Goal: Information Seeking & Learning: Learn about a topic

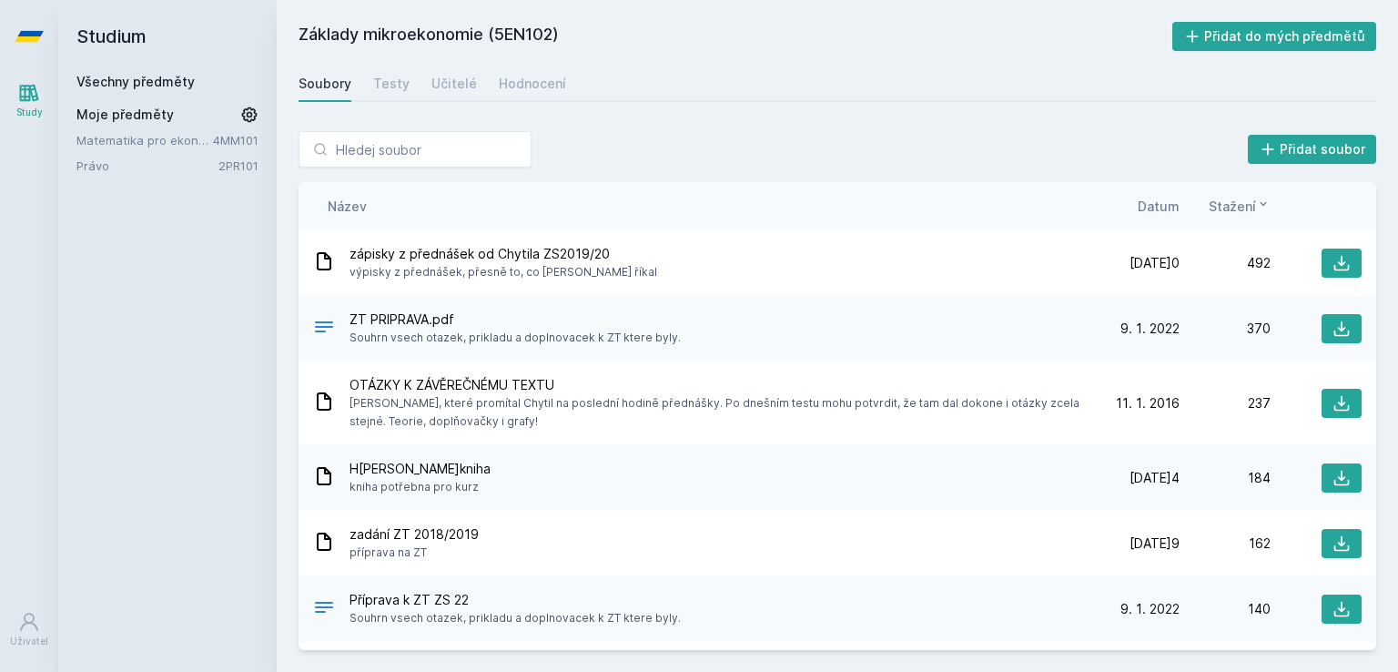
click at [178, 76] on link "Všechny předměty" at bounding box center [135, 81] width 118 height 15
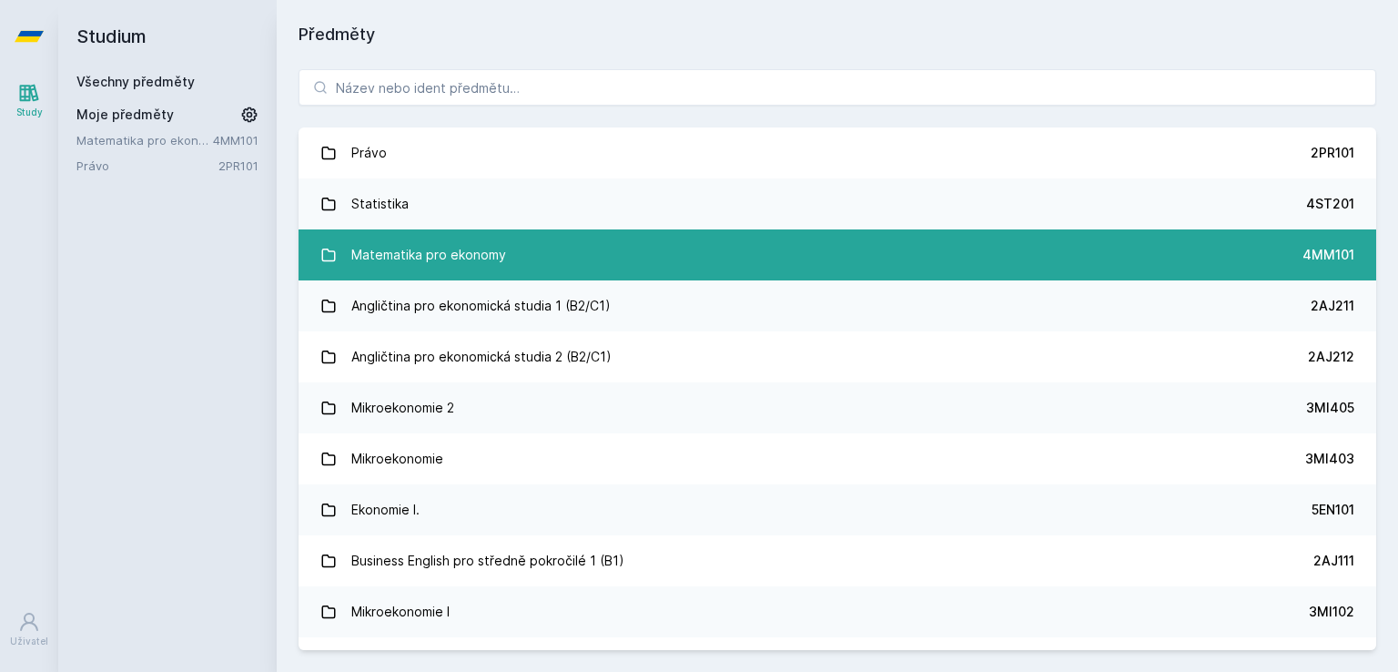
click at [584, 230] on link "Matematika pro ekonomy 4MM101" at bounding box center [838, 254] width 1078 height 51
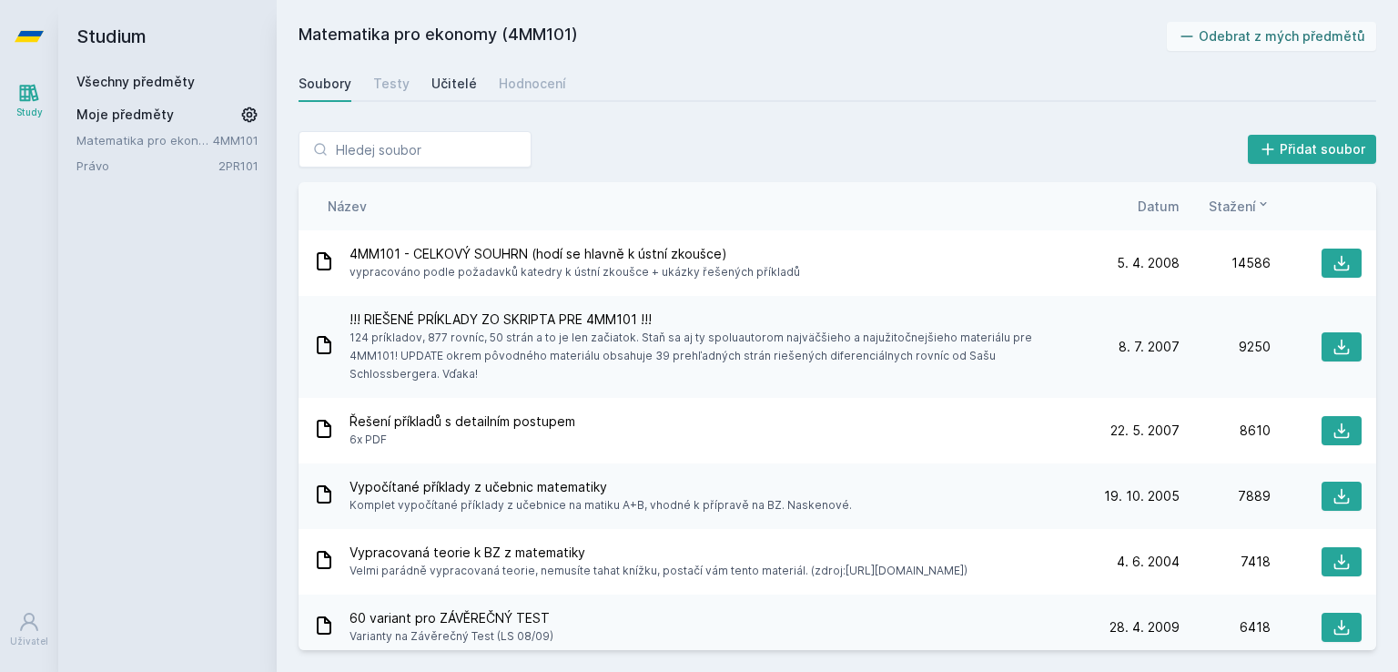
click at [431, 77] on div "Učitelé" at bounding box center [454, 84] width 46 height 18
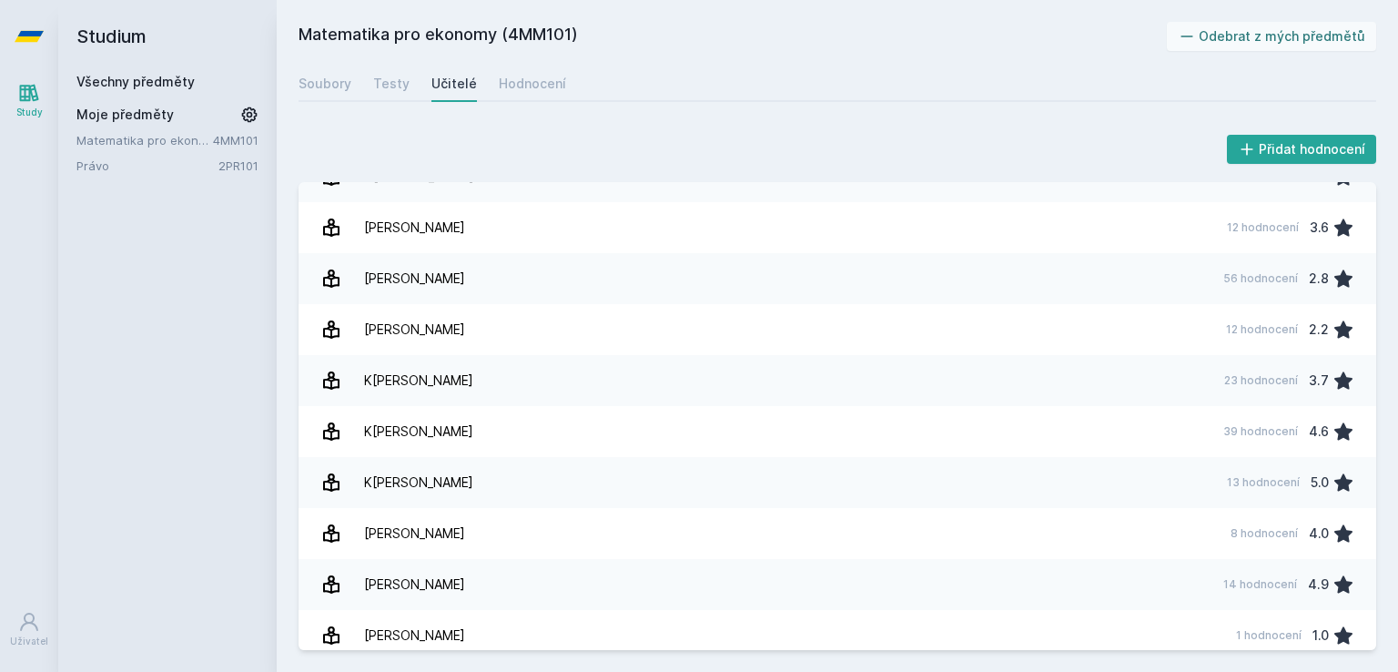
scroll to position [694, 0]
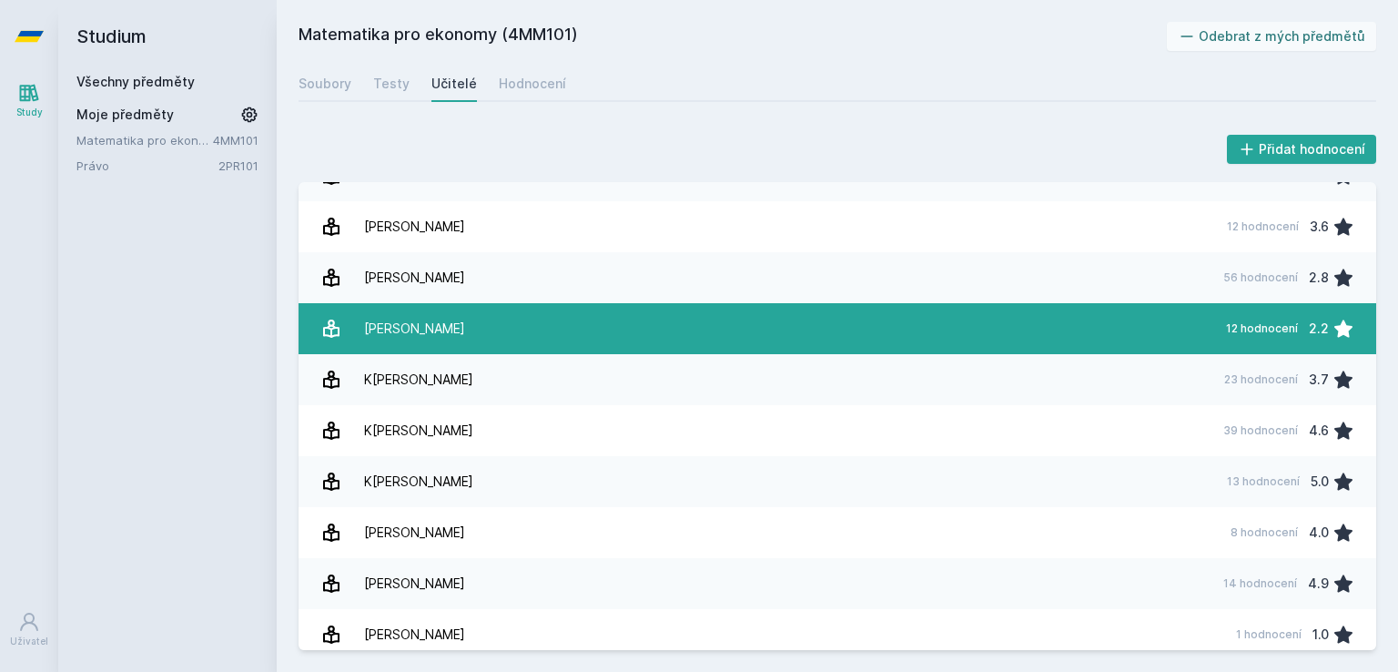
click at [799, 345] on link "[PERSON_NAME] 12 hodnocení 2.2" at bounding box center [838, 328] width 1078 height 51
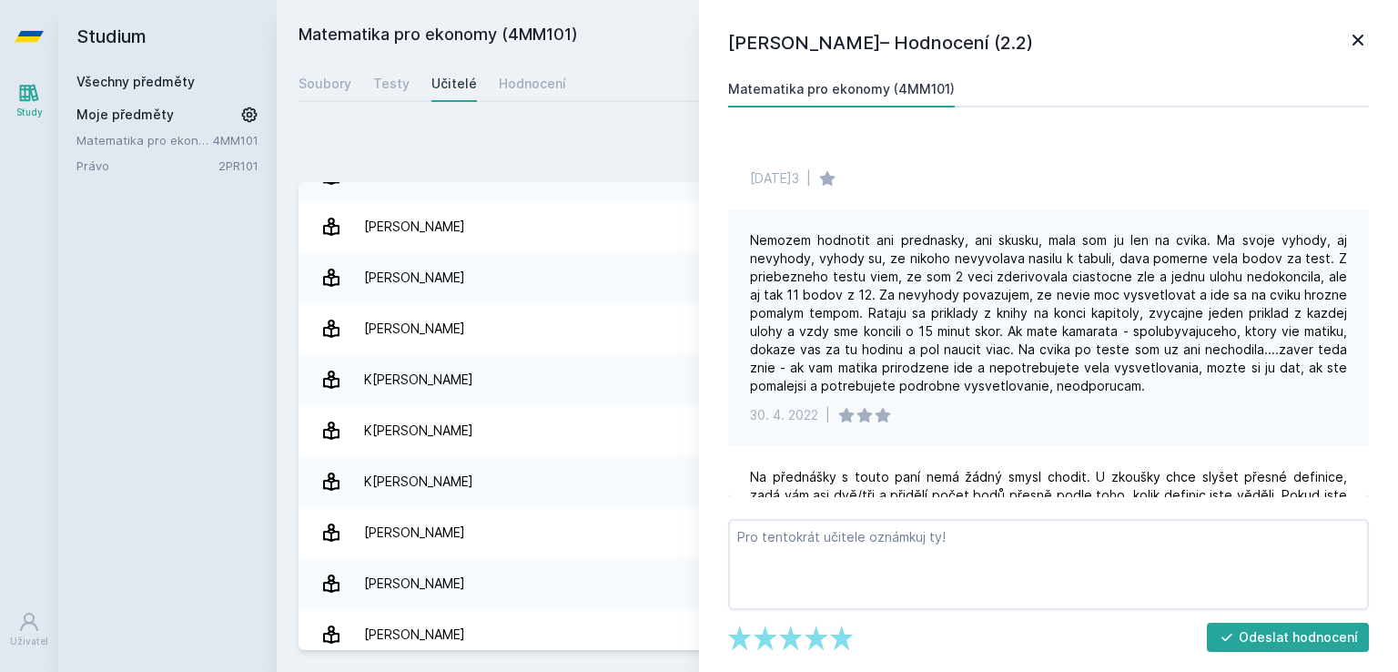
click at [1356, 34] on icon at bounding box center [1358, 40] width 22 height 22
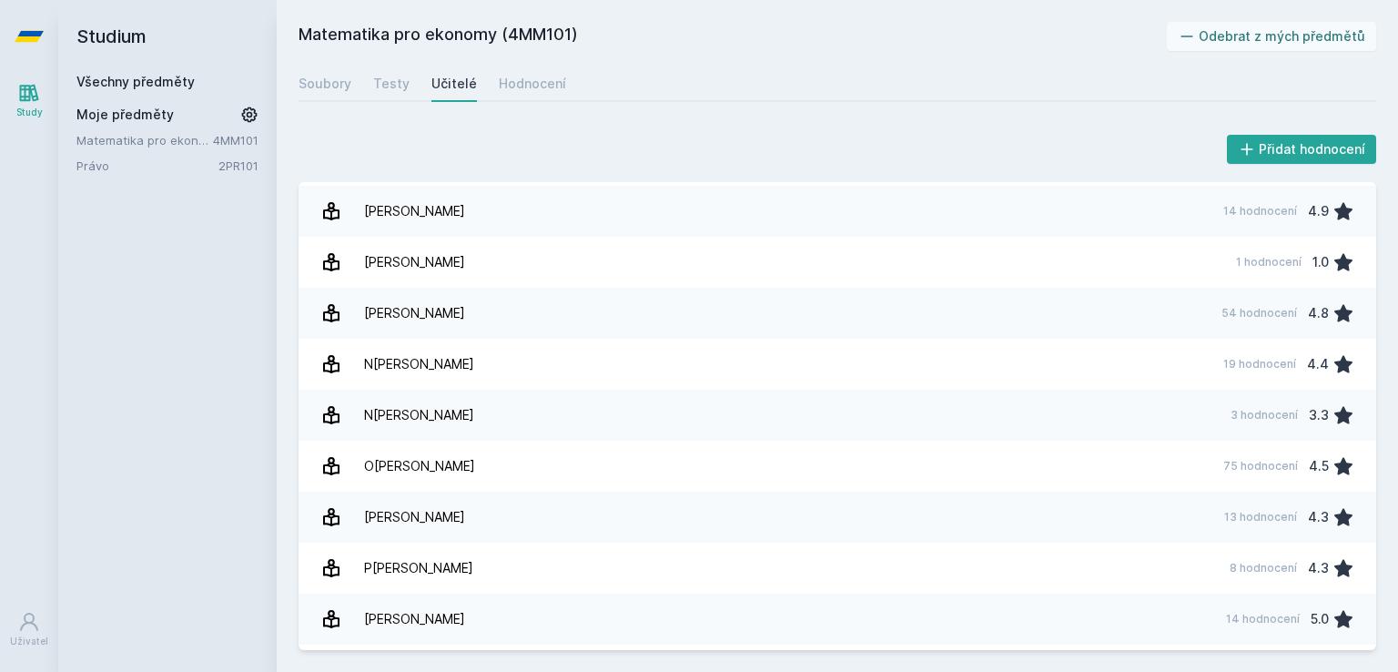
scroll to position [1072, 0]
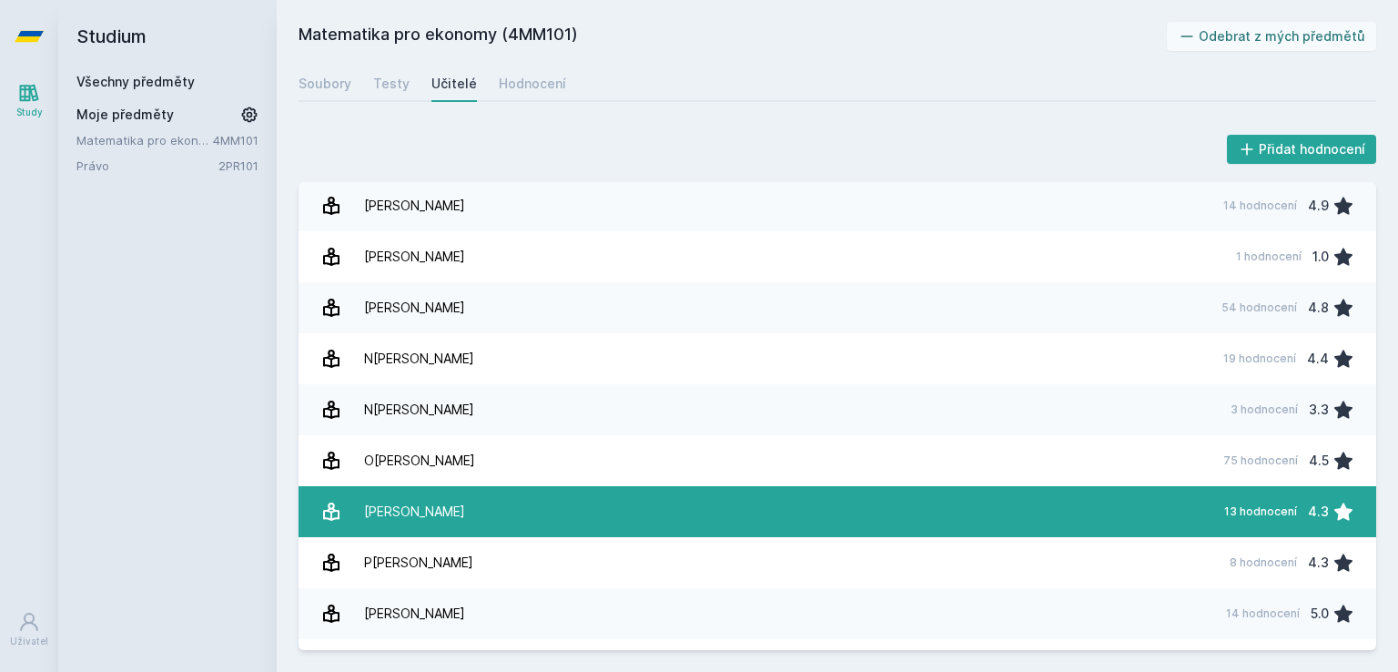
click at [731, 502] on link "[PERSON_NAME] 13 hodnocení 4.3" at bounding box center [838, 511] width 1078 height 51
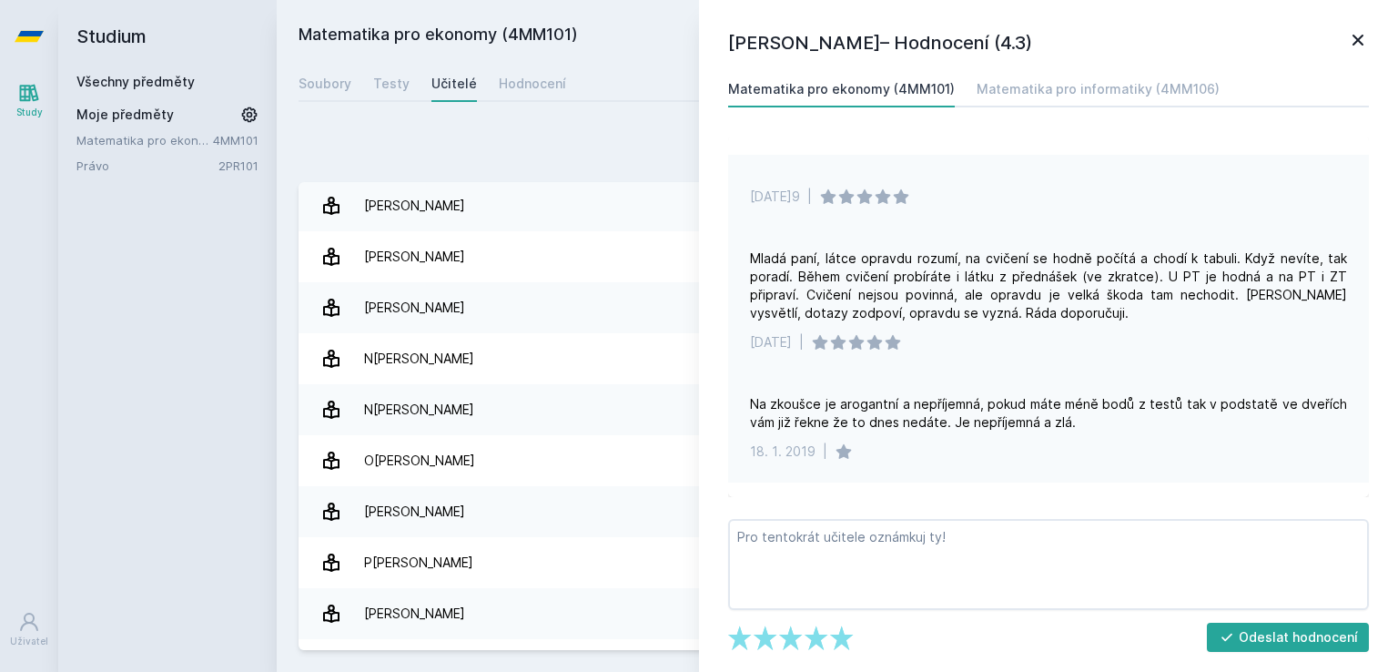
scroll to position [1216, 0]
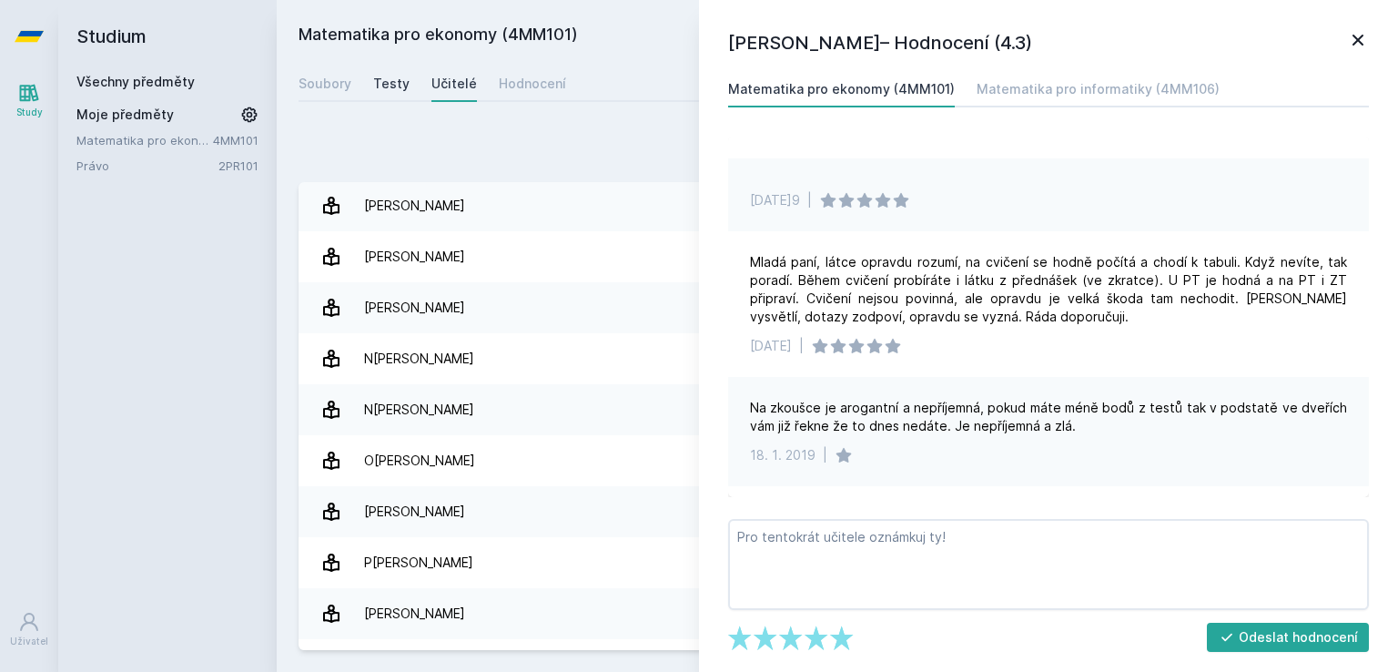
click at [392, 70] on link "Testy" at bounding box center [391, 84] width 36 height 36
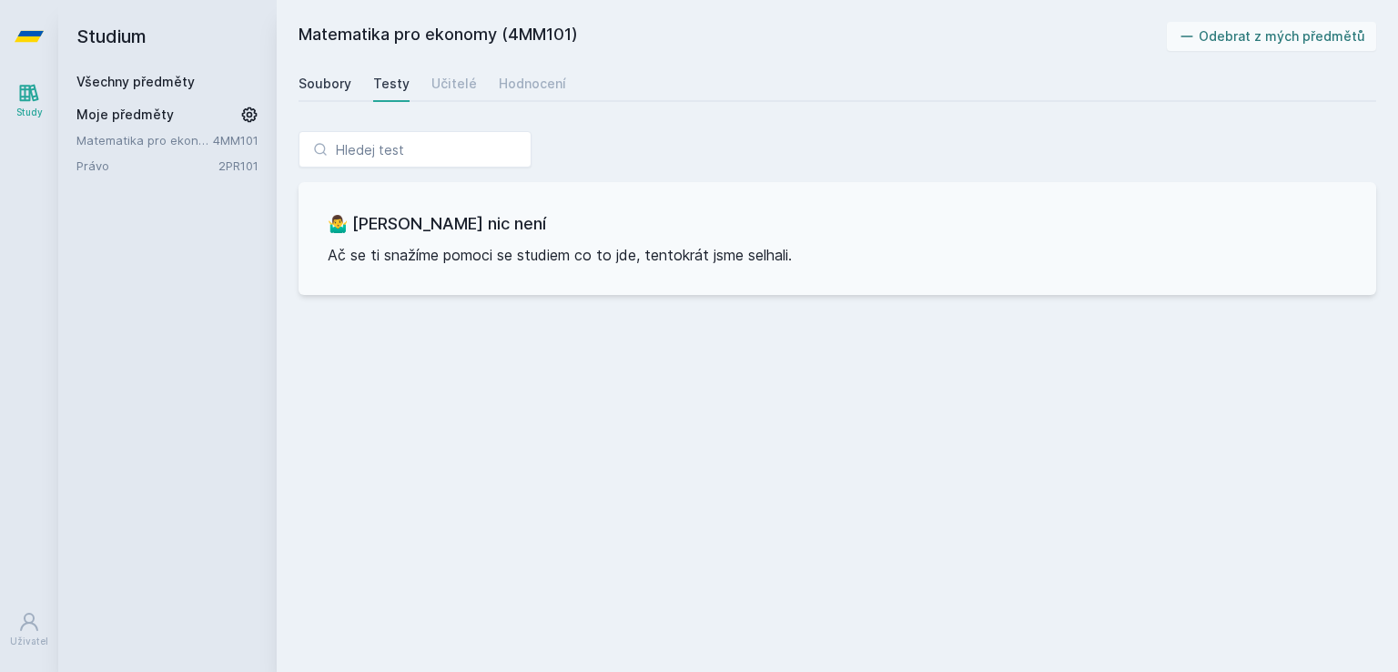
click at [309, 68] on link "Soubory" at bounding box center [325, 84] width 53 height 36
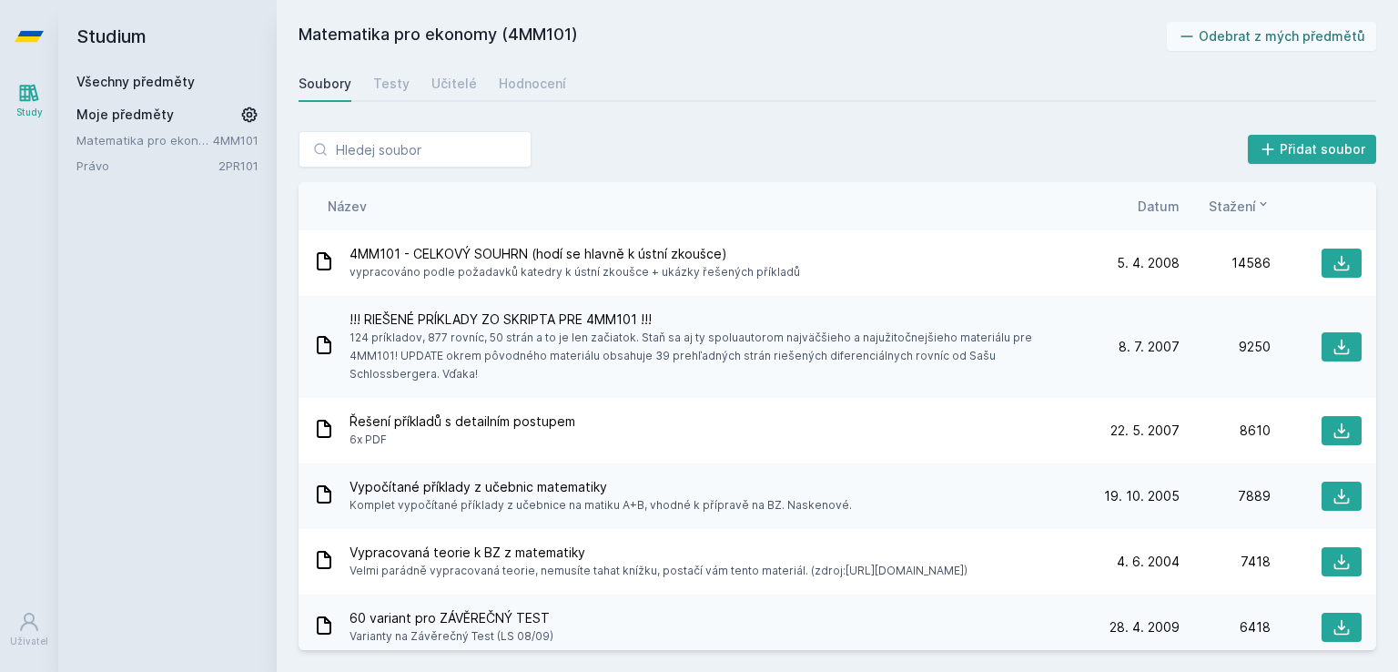
click at [1174, 201] on span "Datum" at bounding box center [1159, 206] width 42 height 19
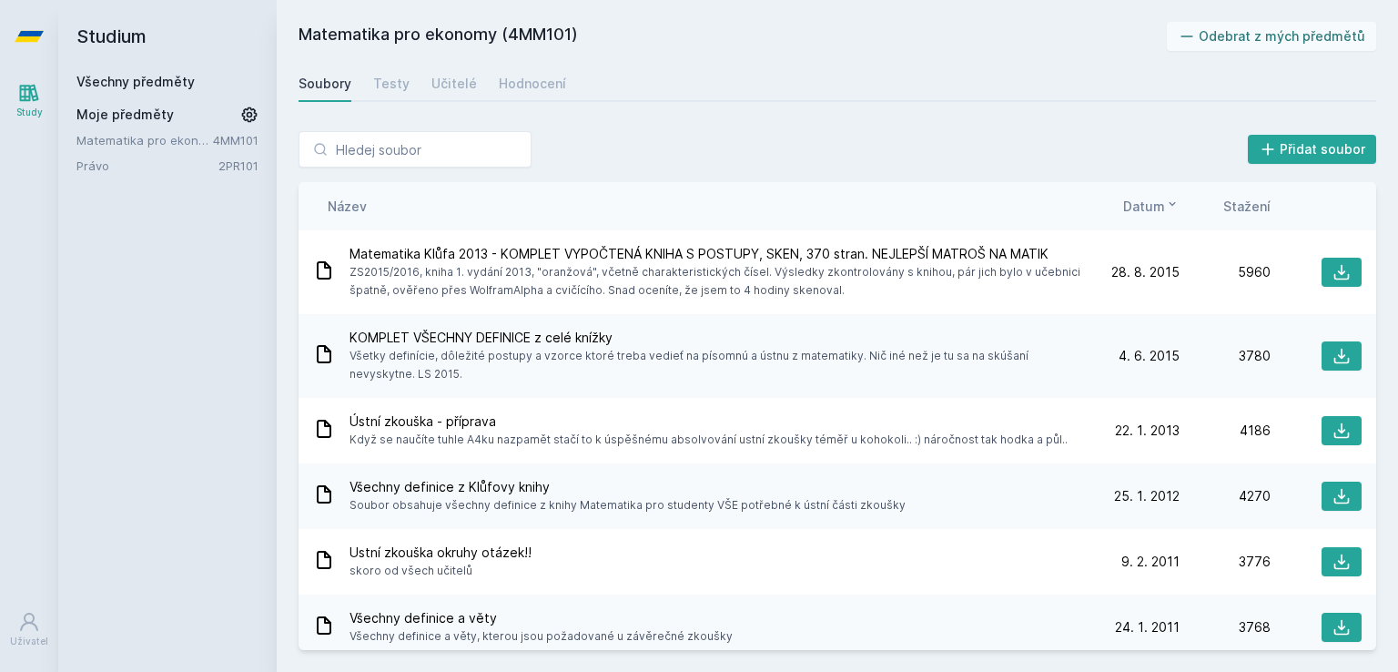
click at [1100, 126] on div "Přidat soubor Řazení: Název Datum Stažení Název Datum Stažení Matematika Klůfa …" at bounding box center [837, 390] width 1121 height 562
